Goal: Navigation & Orientation: Find specific page/section

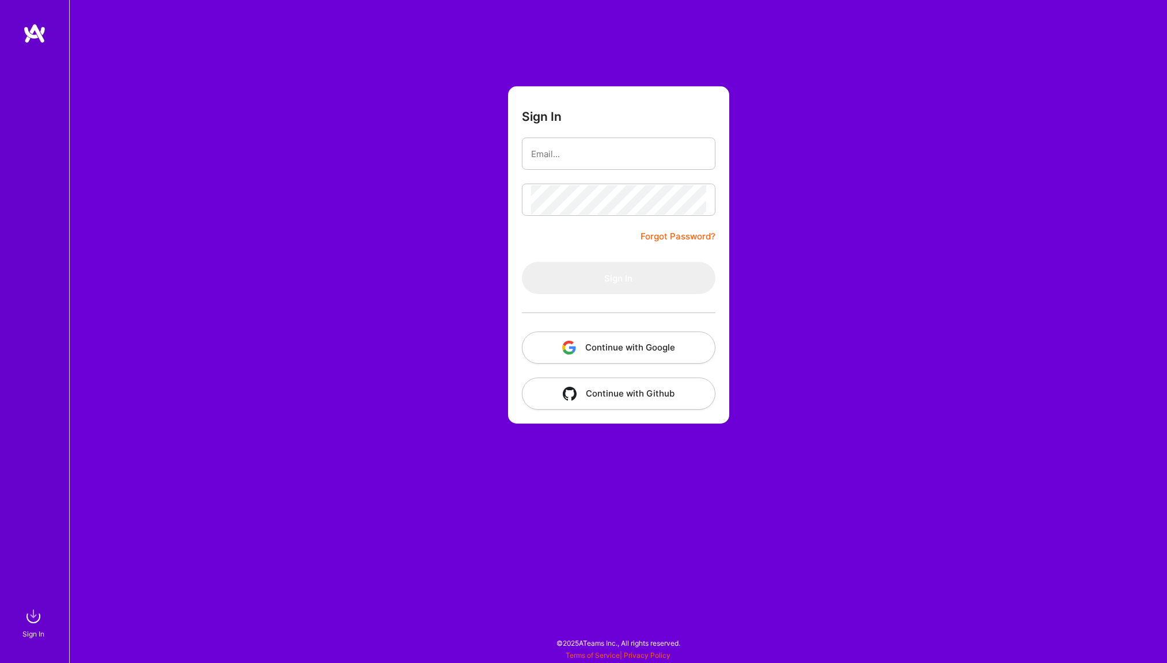
type input "[PERSON_NAME][EMAIL_ADDRESS][DOMAIN_NAME]"
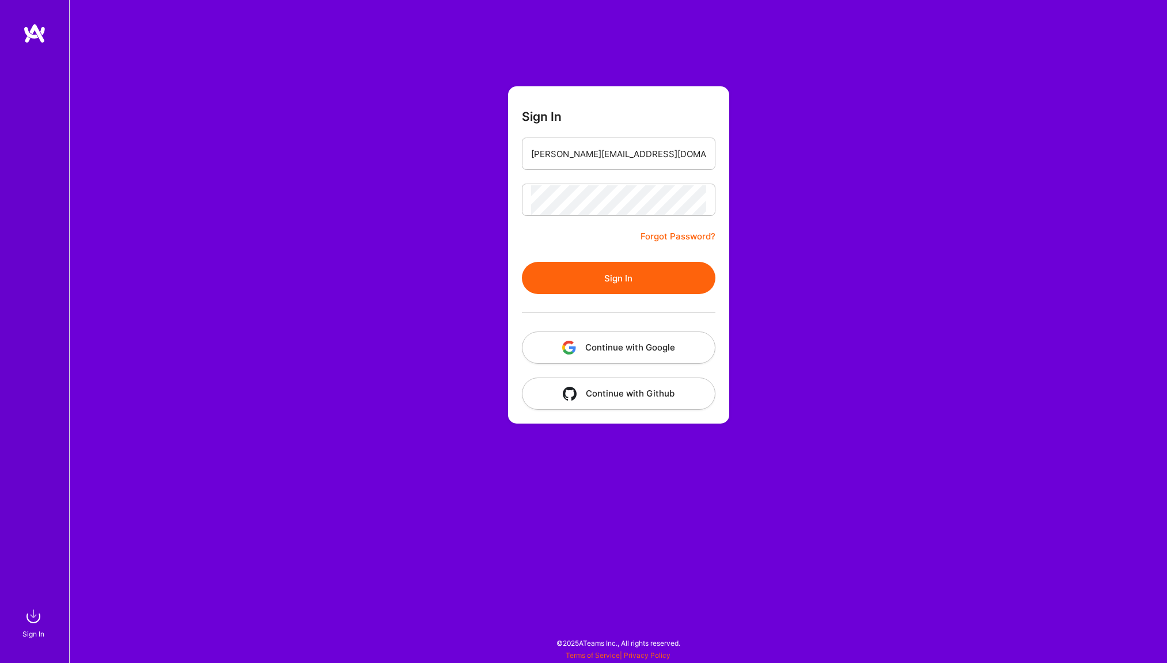
click at [629, 276] on button "Sign In" at bounding box center [618, 278] width 193 height 32
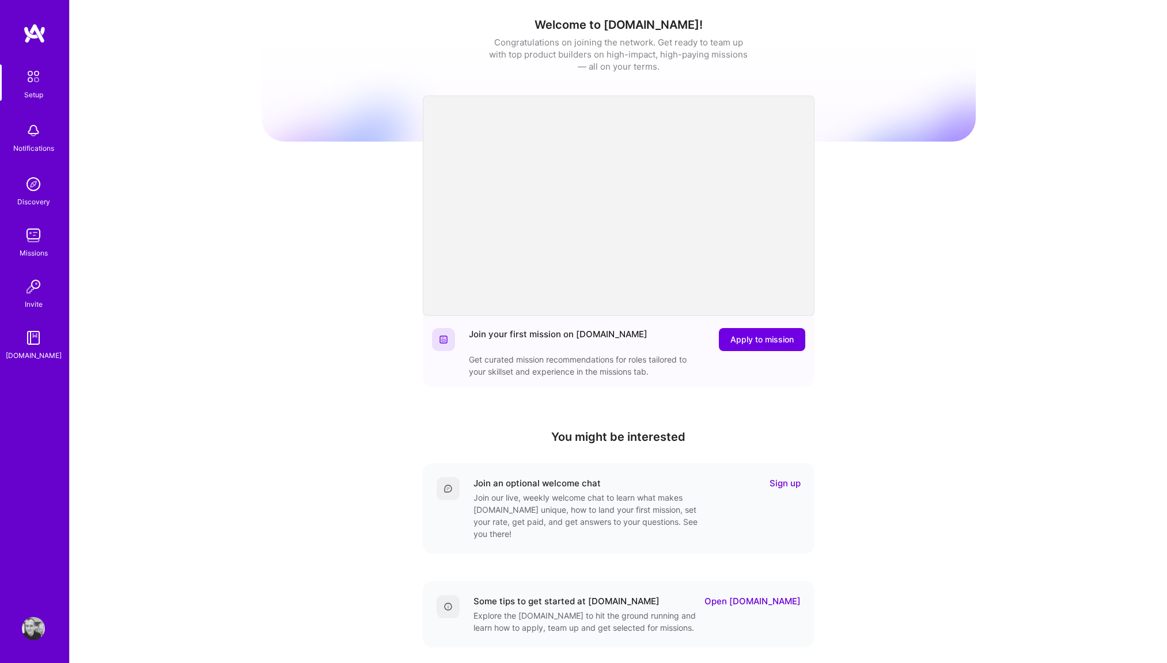
click at [35, 234] on img at bounding box center [33, 235] width 23 height 23
